Goal: Task Accomplishment & Management: Complete application form

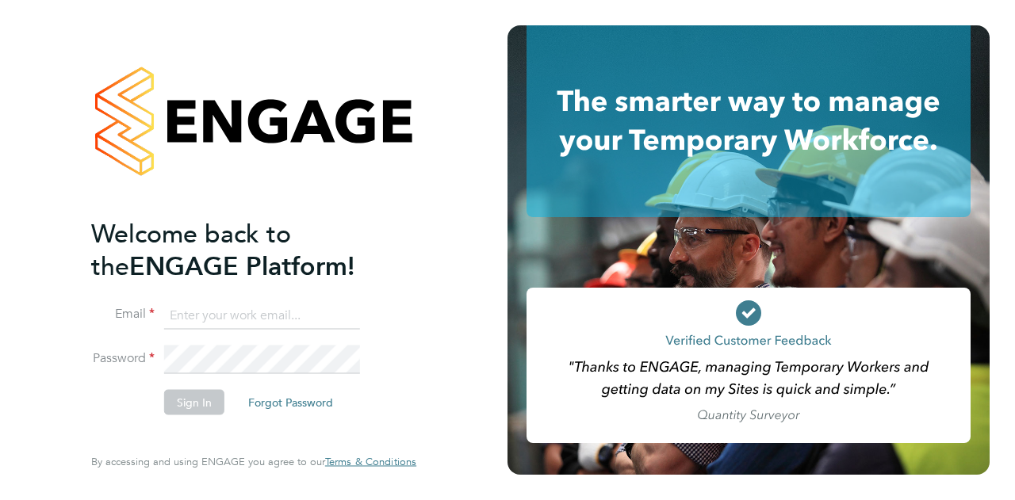
click at [232, 316] on input at bounding box center [262, 315] width 196 height 29
click at [203, 312] on input at bounding box center [262, 315] width 196 height 29
type input "kadiumeti@gmail.com"
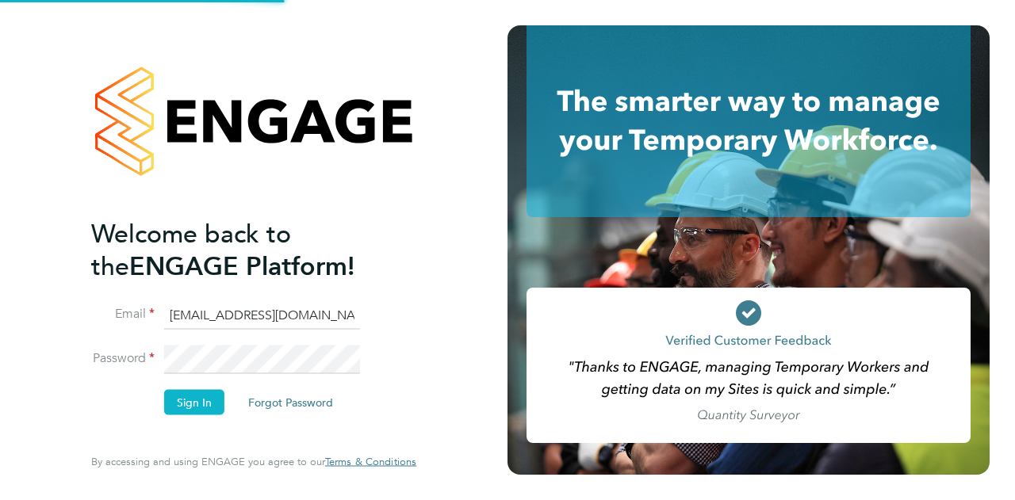
click at [160, 201] on div "Welcome back to the ENGAGE Platform! Email kadiumeti@gmail.com Password Sign In…" at bounding box center [253, 246] width 325 height 443
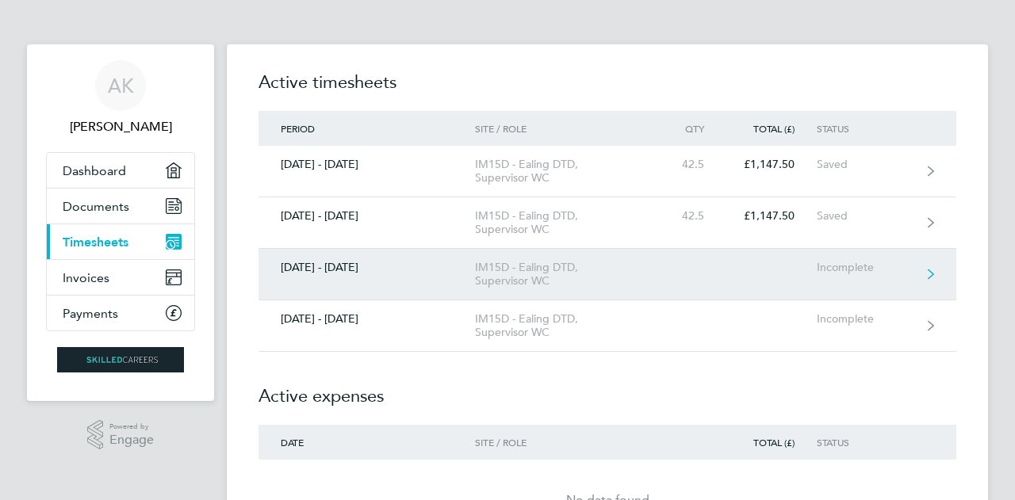
click at [582, 262] on div "IM15D - Ealing DTD, Supervisor WC" at bounding box center [566, 274] width 182 height 27
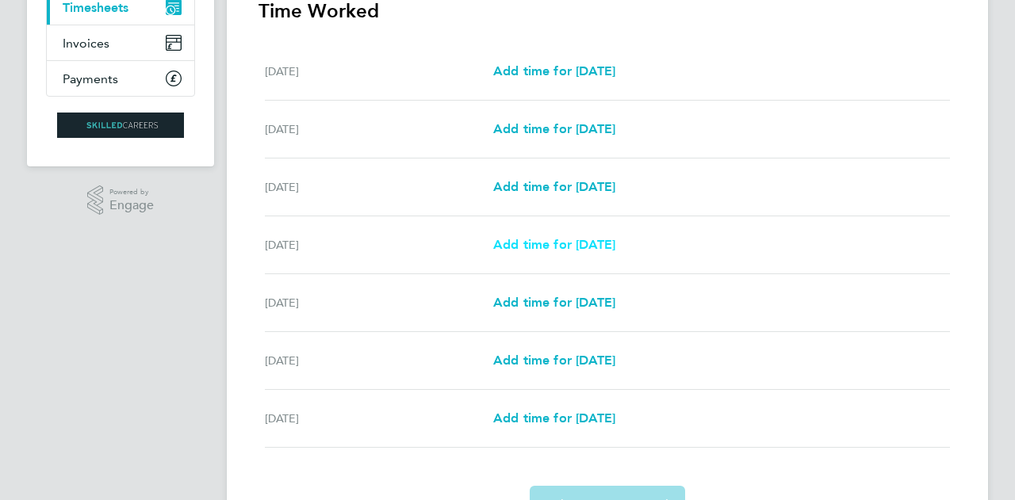
scroll to position [238, 0]
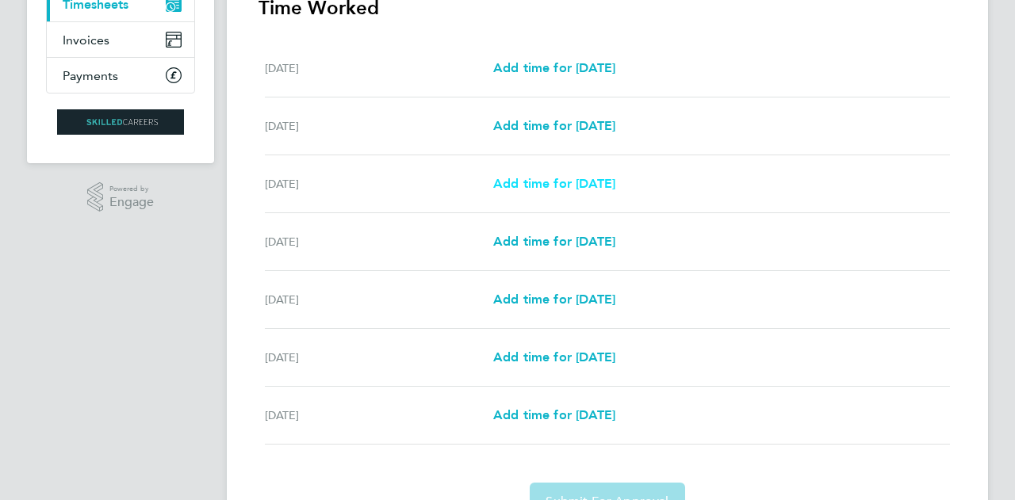
click at [542, 176] on span "Add time for [DATE]" at bounding box center [554, 183] width 122 height 15
select select "30"
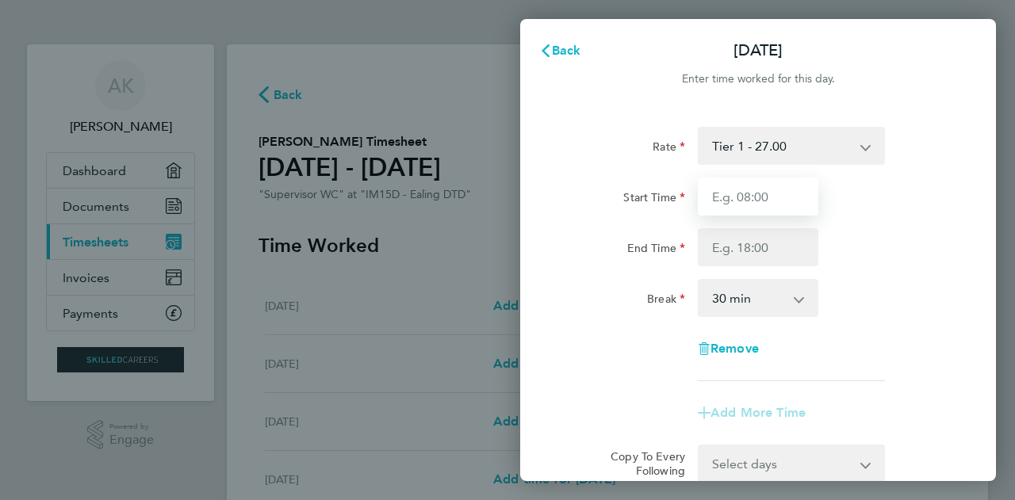
click at [745, 182] on input "Start Time" at bounding box center [758, 197] width 121 height 38
type input "08:00"
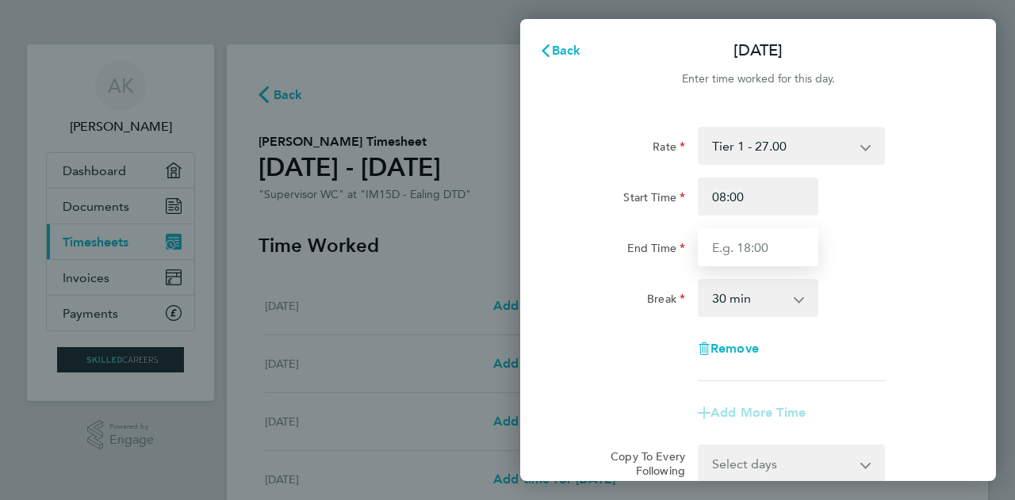
click at [753, 236] on input "End Time" at bounding box center [758, 247] width 121 height 38
type input "17:00"
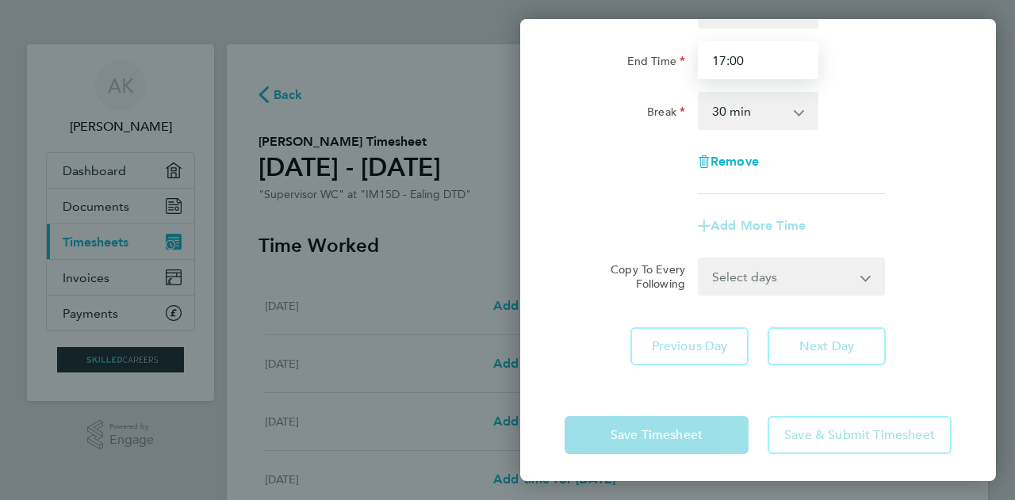
scroll to position [191, 0]
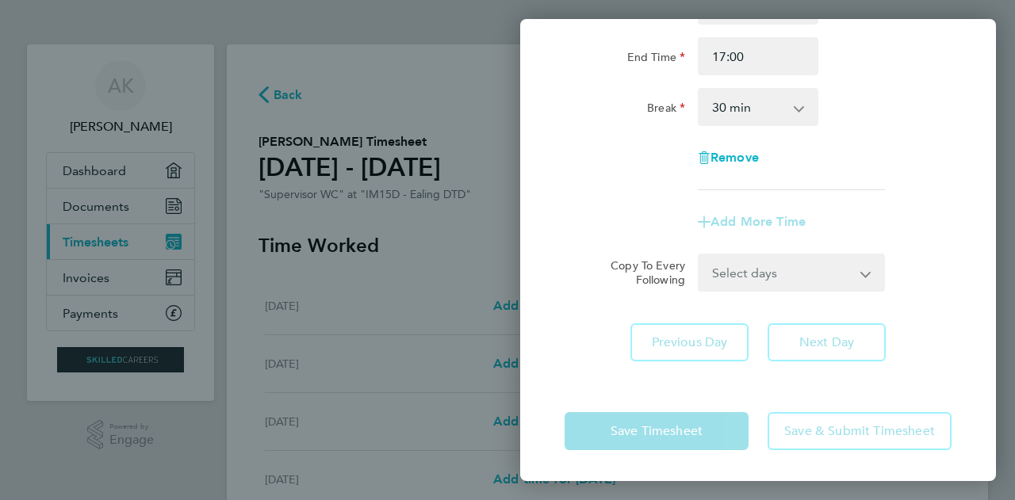
click at [806, 274] on form "Rate Tier 1 - 27.00 Start Time 08:00 End Time 17:00 Break 0 min 15 min 30 min 4…" at bounding box center [758, 114] width 387 height 356
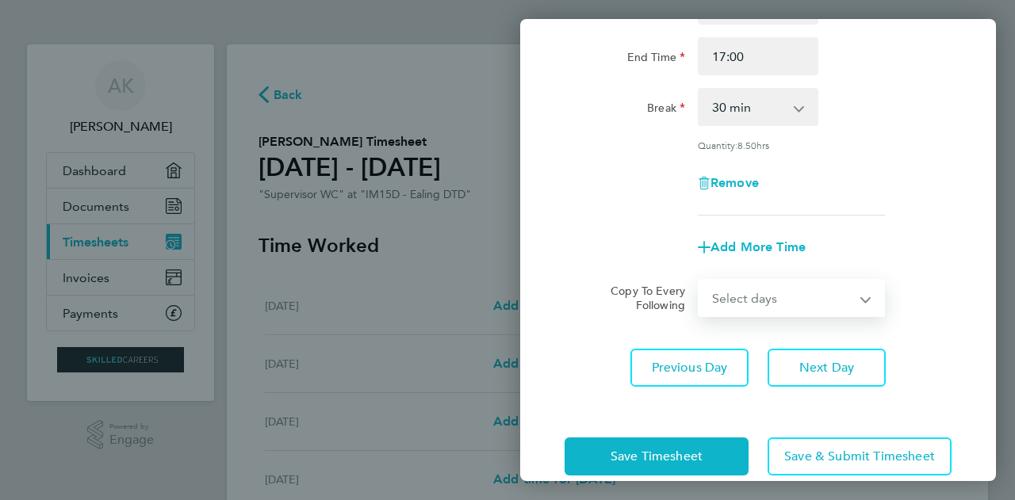
select select "DAY"
click at [699, 281] on select "Select days Day [DATE] [DATE] [DATE] [DATE]" at bounding box center [782, 298] width 167 height 35
select select "[DATE]"
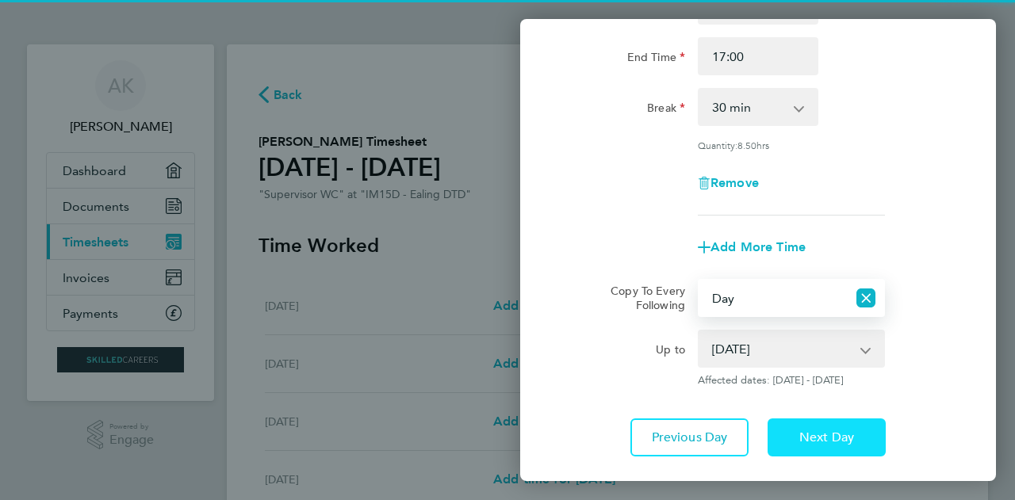
click at [823, 430] on span "Next Day" at bounding box center [826, 438] width 55 height 16
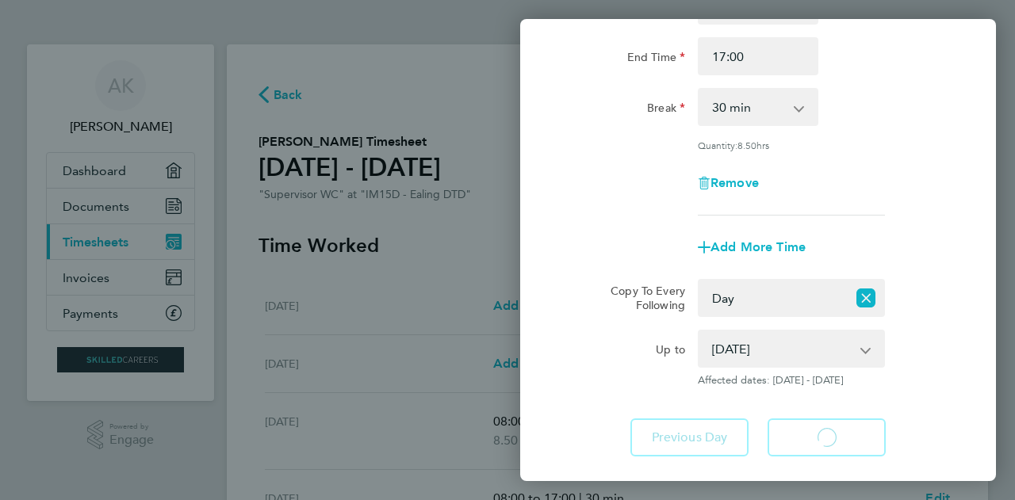
select select "30"
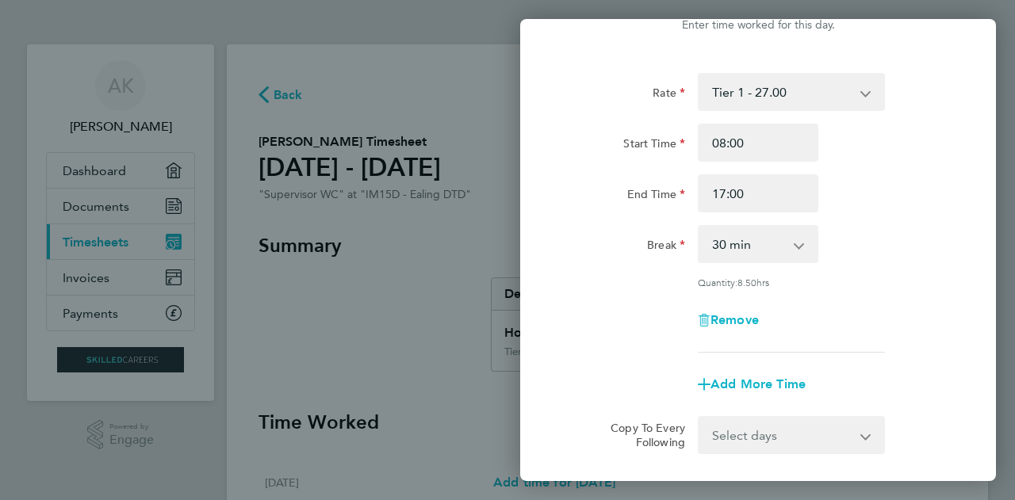
scroll to position [79, 0]
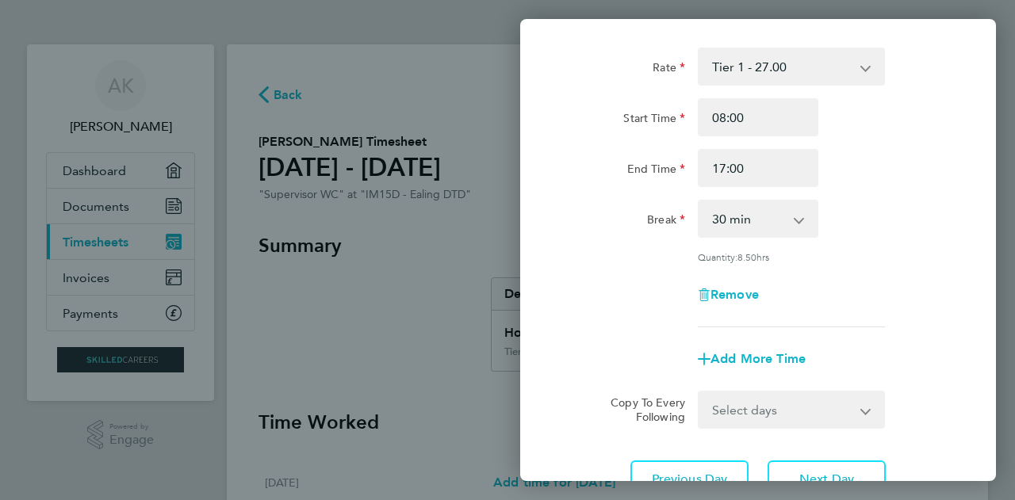
click at [793, 395] on select "Select days Day [DATE] [DATE] [DATE]" at bounding box center [782, 410] width 167 height 35
select select "WED"
click at [699, 393] on select "Select days Day [DATE] [DATE] [DATE]" at bounding box center [782, 410] width 167 height 35
select select "[DATE]"
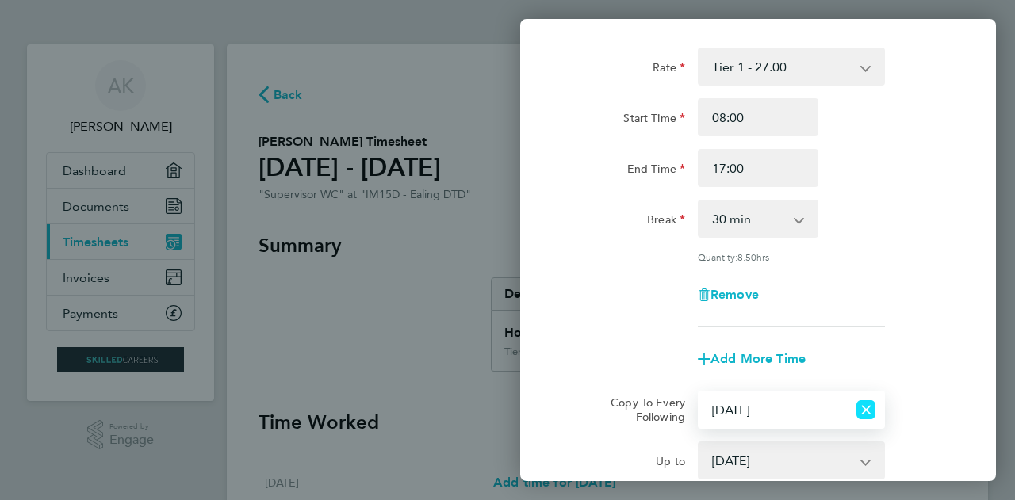
click at [870, 400] on icon "Reset selection" at bounding box center [865, 409] width 19 height 19
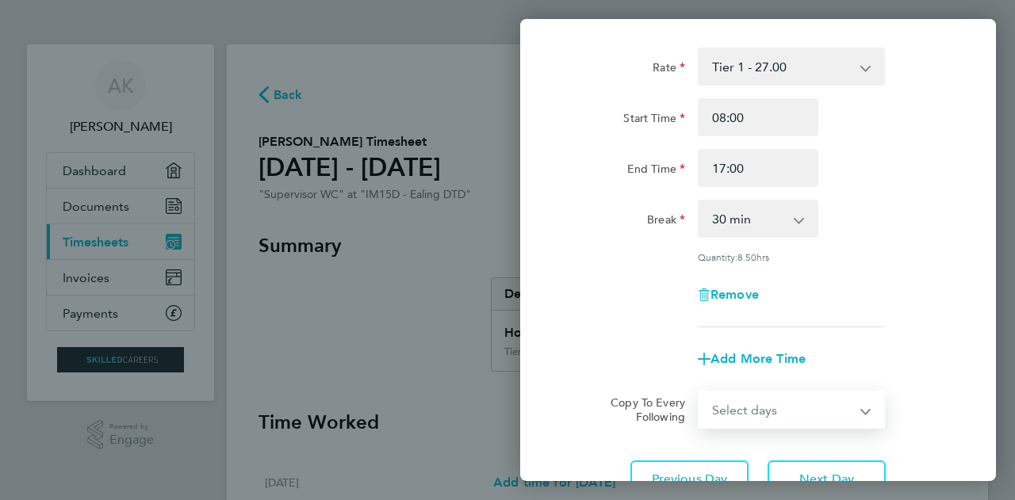
click at [821, 399] on select "Select days Day [DATE] [DATE] [DATE]" at bounding box center [782, 410] width 167 height 35
select select "WED"
click at [699, 393] on select "Select days Day [DATE] [DATE] [DATE]" at bounding box center [782, 410] width 167 height 35
select select "[DATE]"
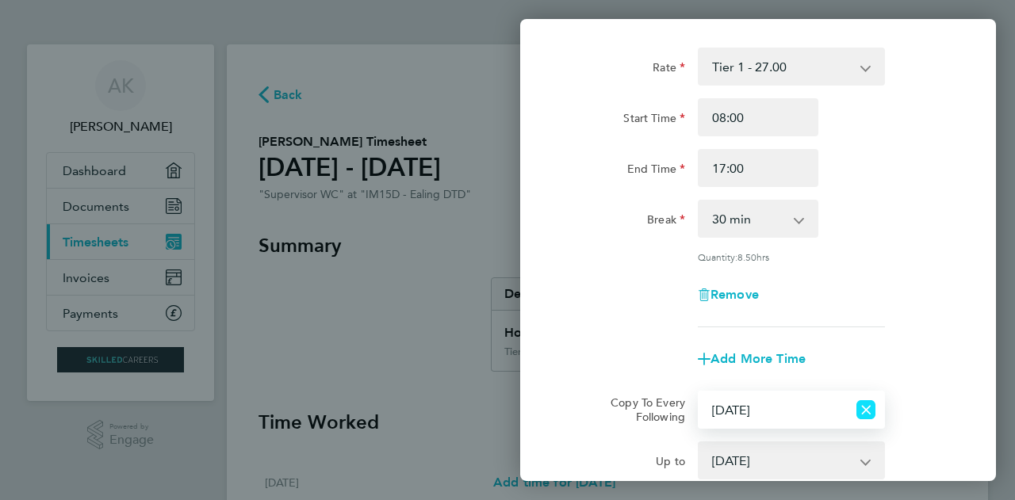
click at [873, 408] on icon "Reset selection" at bounding box center [865, 409] width 19 height 19
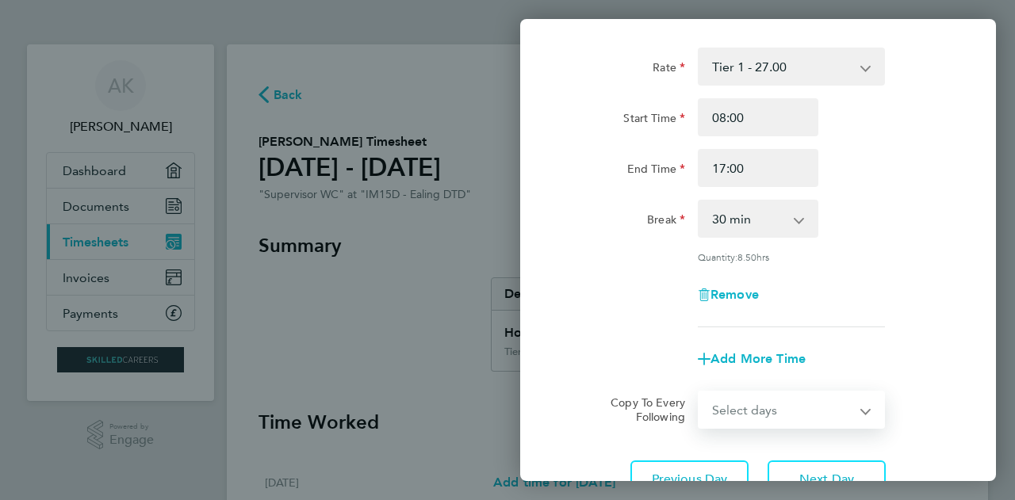
click at [825, 400] on select "Select days Day [DATE] [DATE] [DATE]" at bounding box center [782, 410] width 167 height 35
select select "DAY"
click at [699, 393] on select "Select days Day [DATE] [DATE] [DATE]" at bounding box center [782, 410] width 167 height 35
select select "[DATE]"
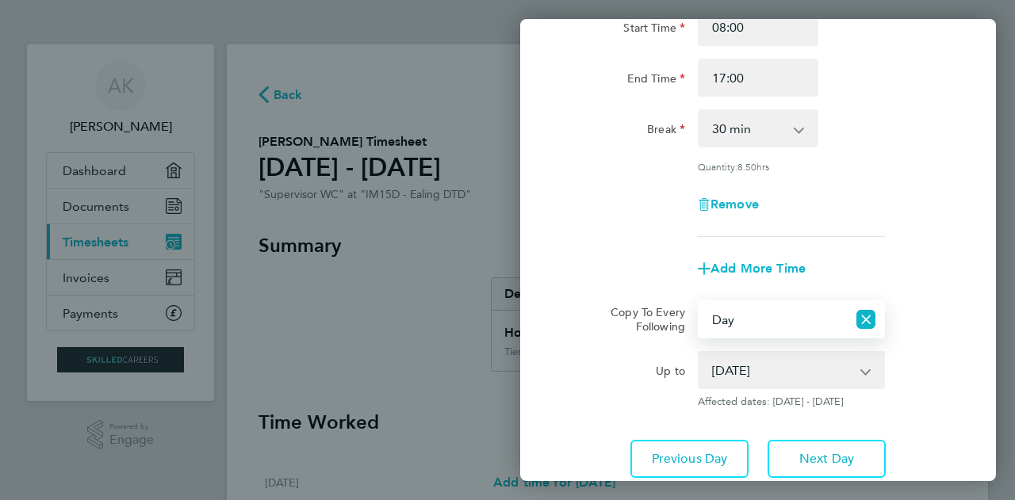
scroll to position [238, 0]
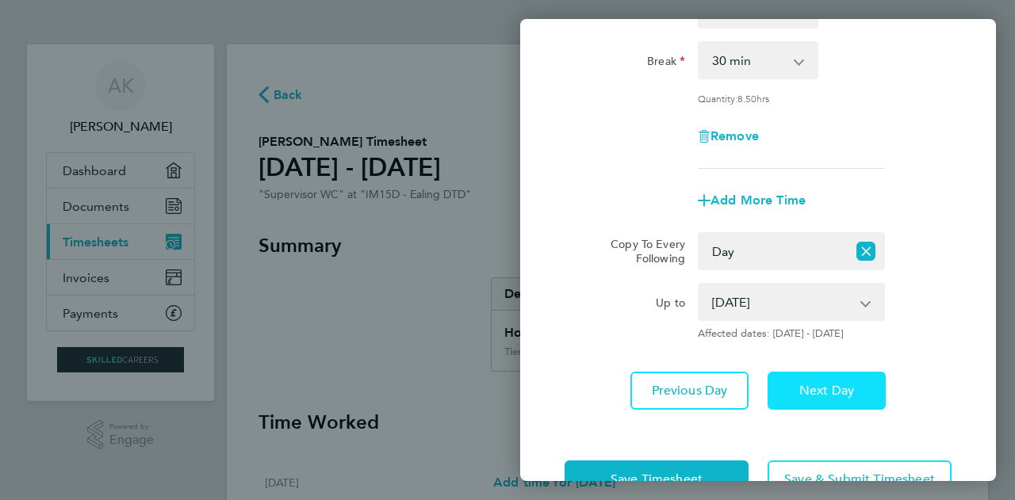
click at [820, 381] on button "Next Day" at bounding box center [827, 391] width 118 height 38
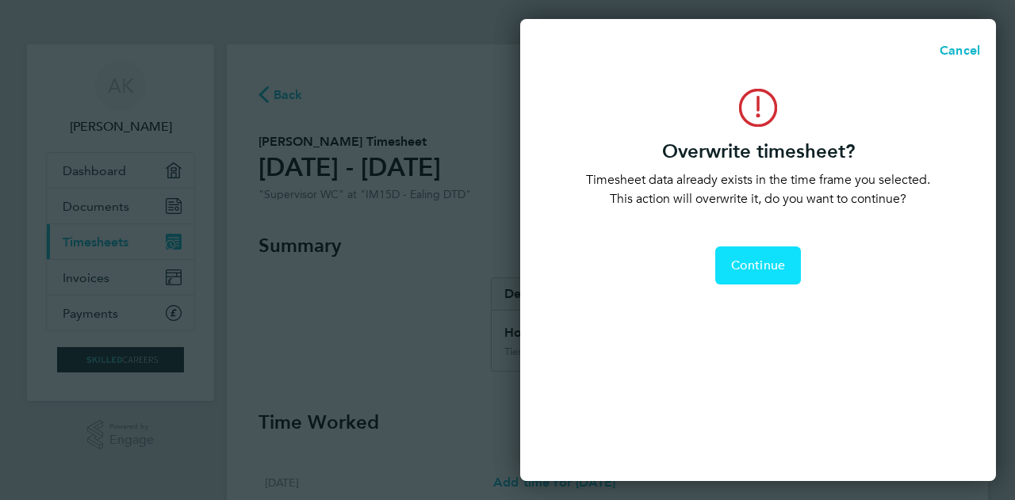
click at [727, 259] on button "Continue" at bounding box center [758, 266] width 86 height 38
select select "0: null"
select select "30"
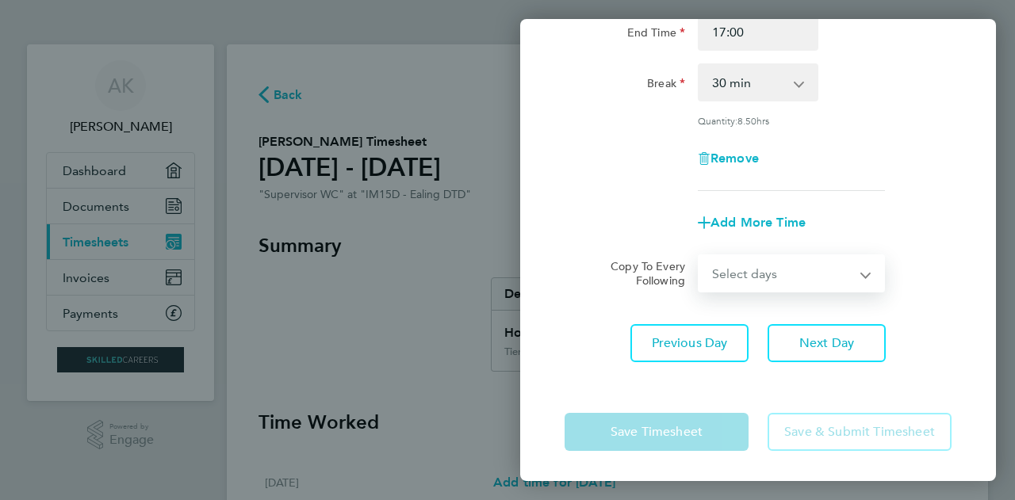
click at [810, 289] on select "Select days Day [DATE] [DATE]" at bounding box center [782, 273] width 167 height 35
select select "DAY"
click at [699, 256] on select "Select days Day [DATE] [DATE]" at bounding box center [782, 273] width 167 height 35
select select "[DATE]"
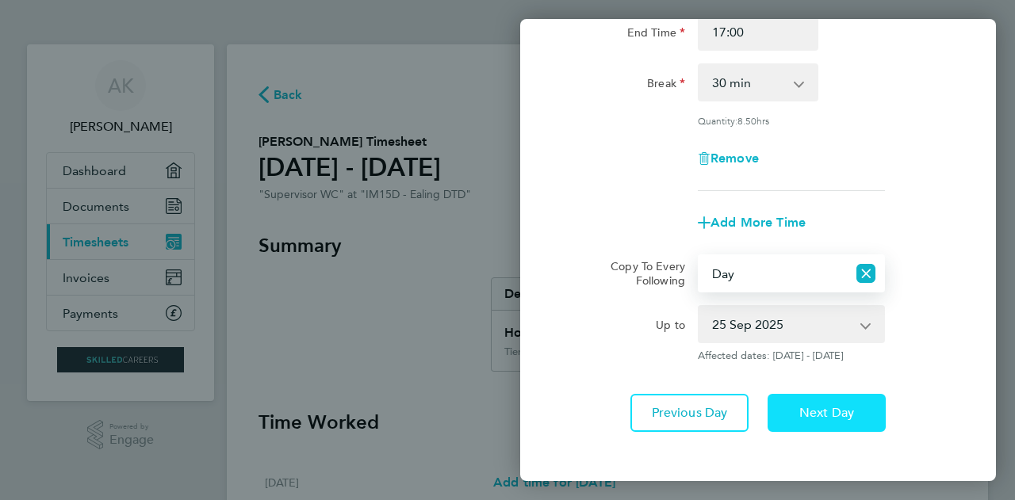
click at [828, 398] on button "Next Day" at bounding box center [827, 413] width 118 height 38
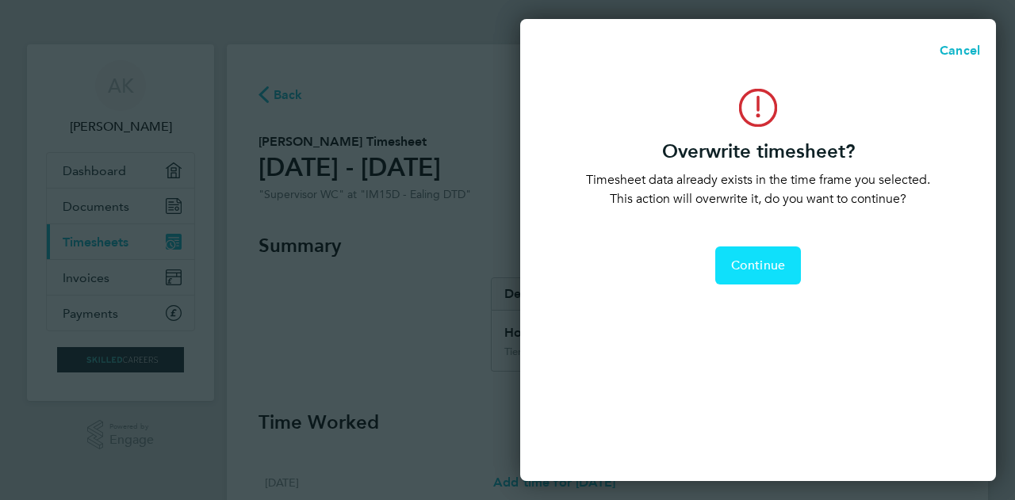
click at [733, 275] on button "Continue" at bounding box center [758, 266] width 86 height 38
select select "0: null"
select select "30"
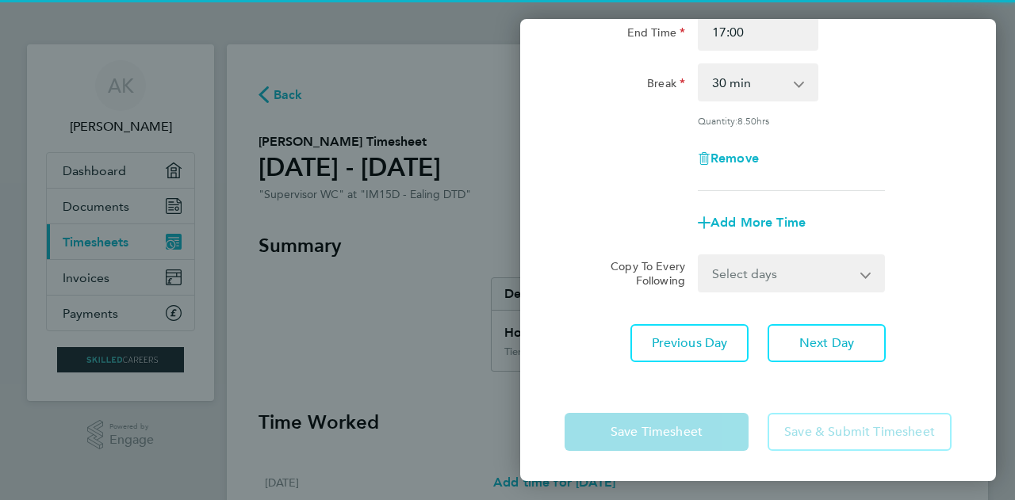
click at [860, 281] on select "Select days [DATE]" at bounding box center [782, 273] width 167 height 35
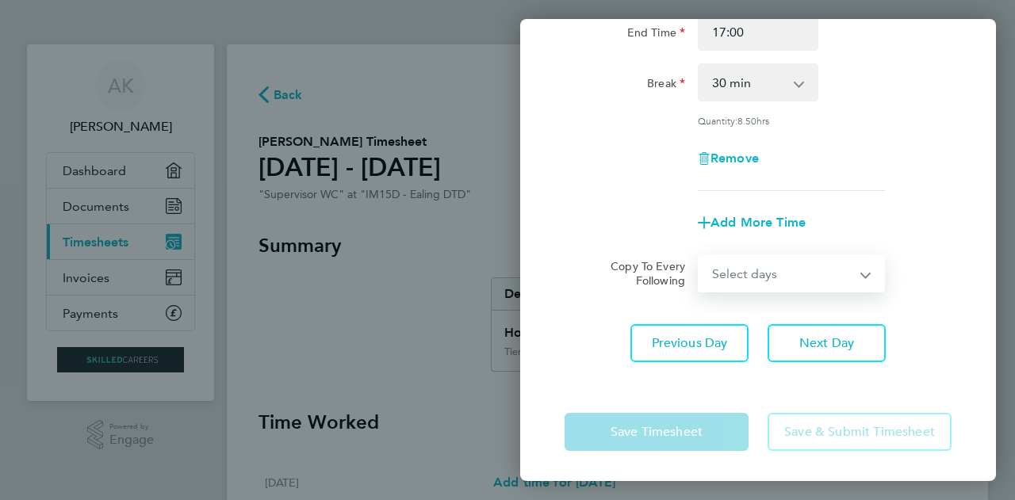
select select "FRI"
click at [699, 256] on select "Select days [DATE]" at bounding box center [782, 273] width 167 height 35
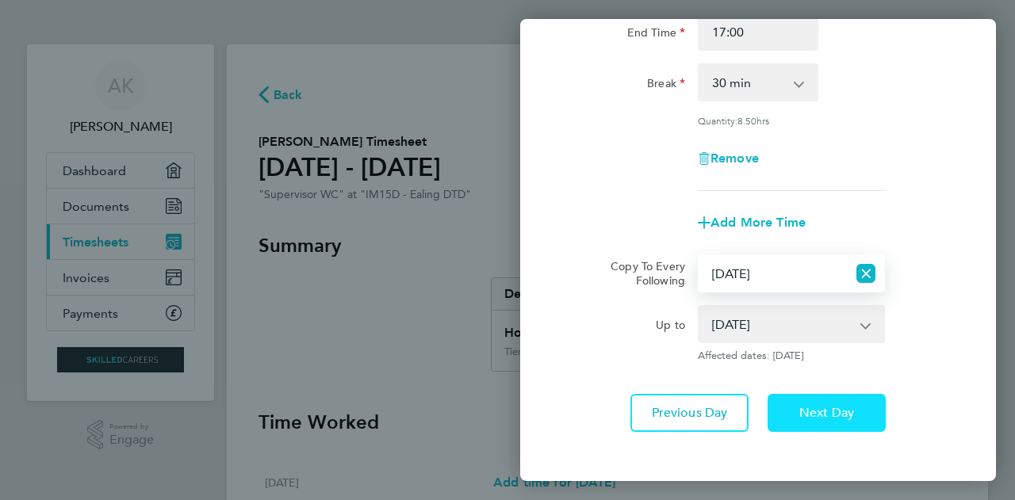
click at [821, 413] on span "Next Day" at bounding box center [826, 413] width 55 height 16
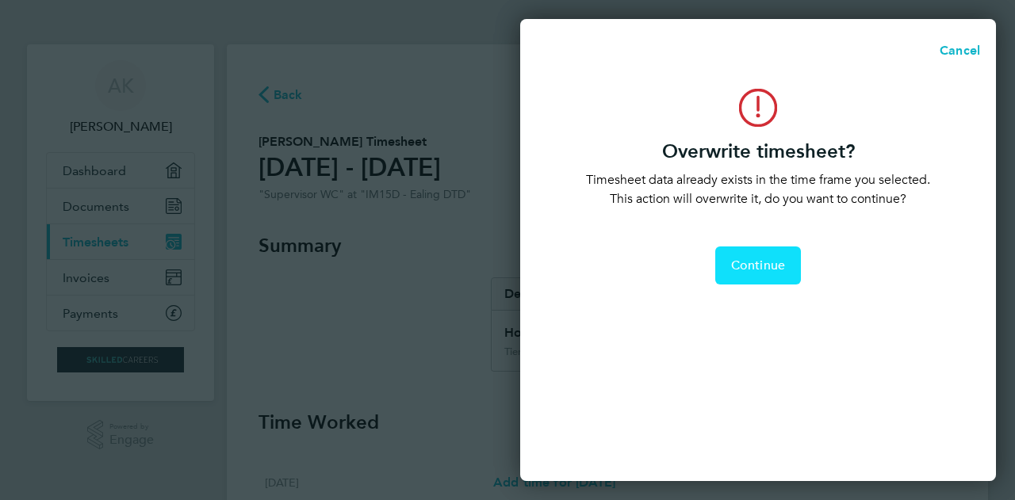
click at [760, 262] on span "Continue" at bounding box center [758, 266] width 54 height 16
select select "30"
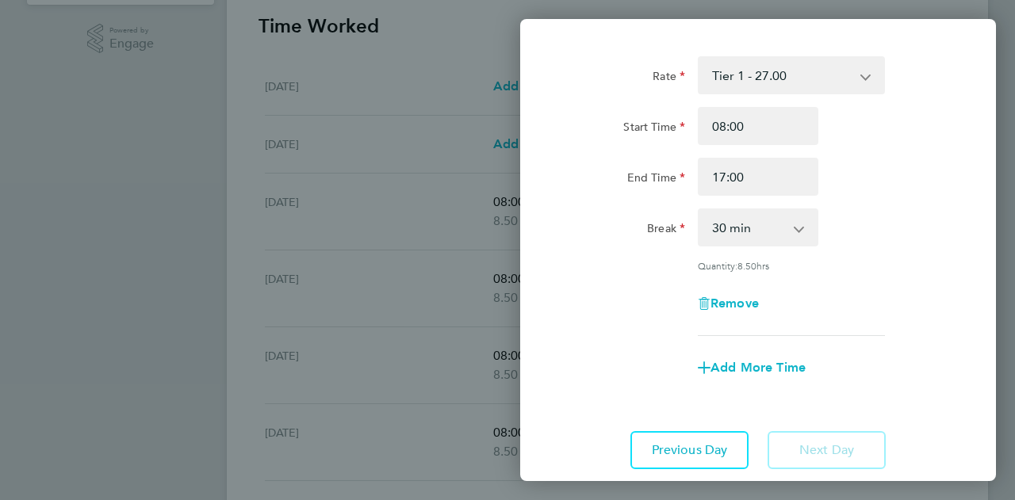
scroll to position [0, 0]
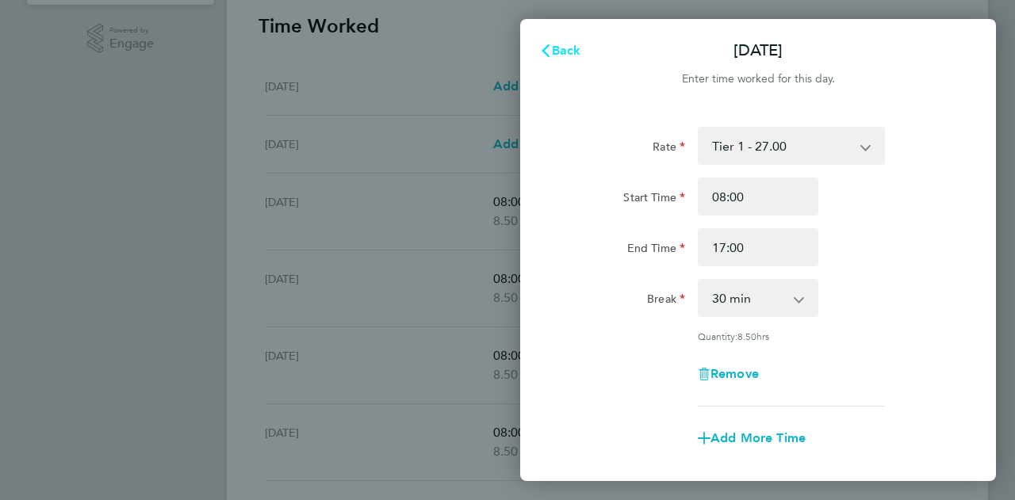
click at [565, 51] on span "Back" at bounding box center [566, 50] width 29 height 15
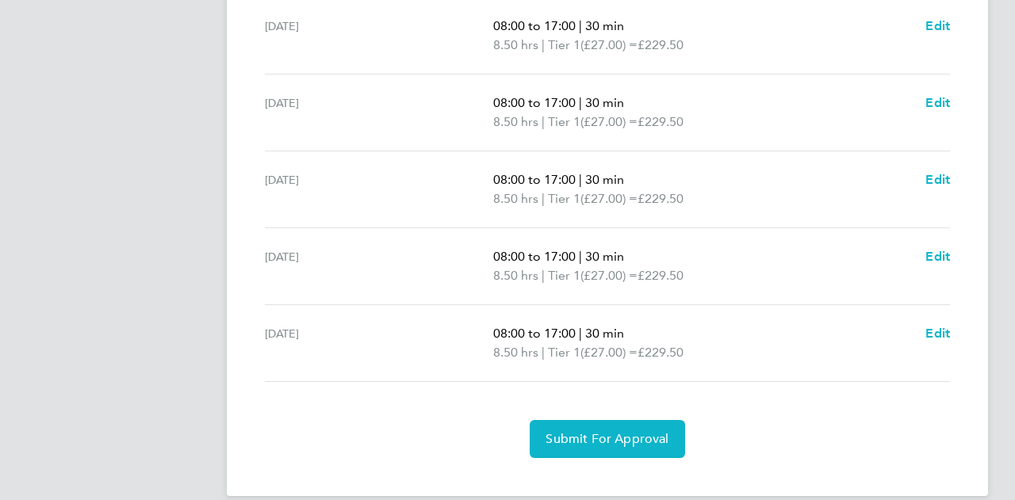
scroll to position [592, 0]
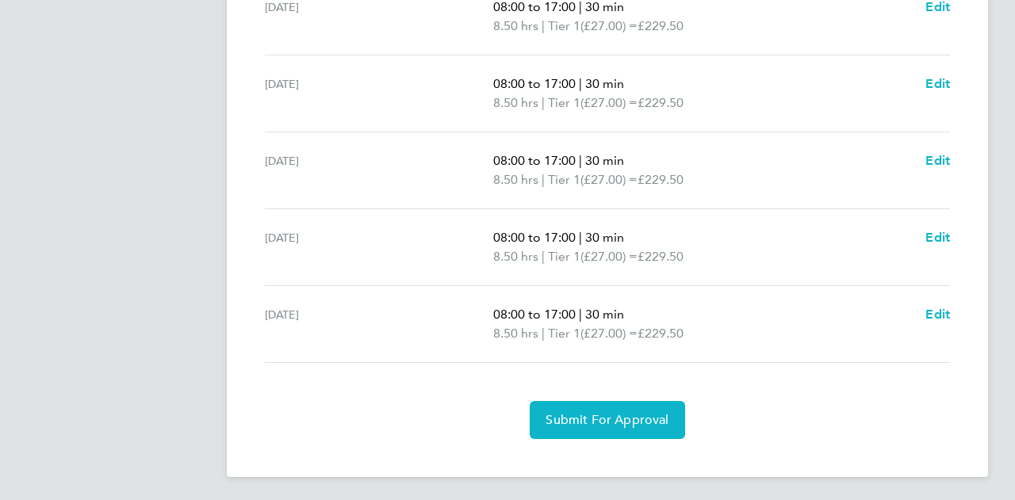
click at [596, 394] on section "Time Worked [DATE] Add time for [DATE] Add time for [DATE] [DATE] Add time for …" at bounding box center [608, 128] width 698 height 621
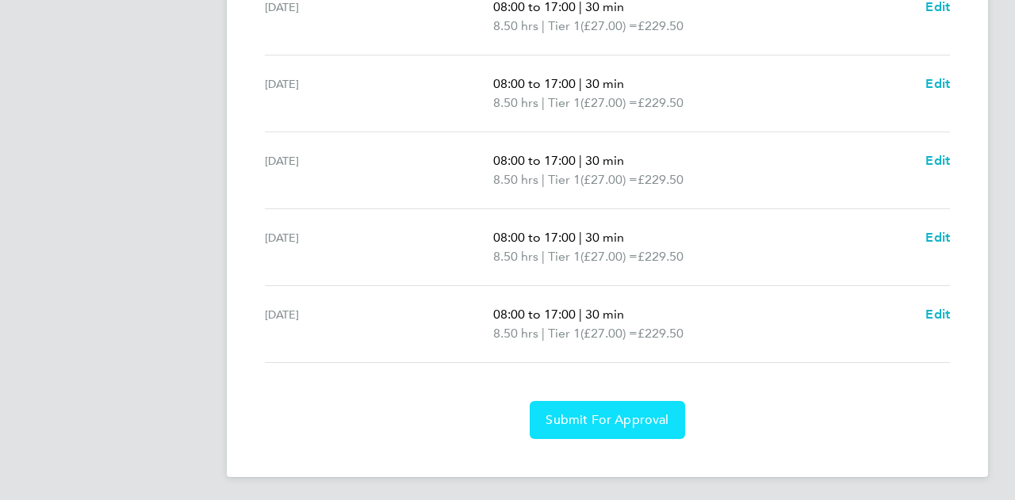
click at [603, 416] on span "Submit For Approval" at bounding box center [607, 420] width 123 height 16
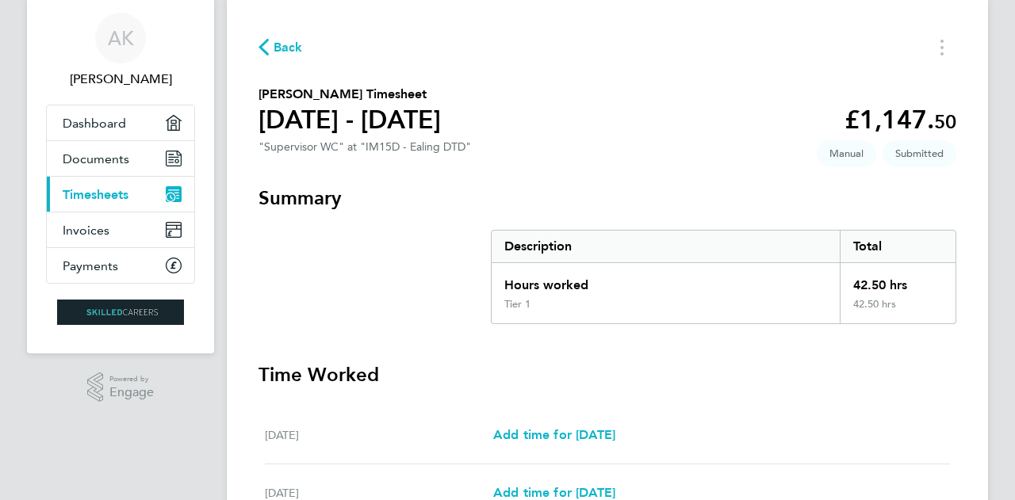
scroll to position [0, 0]
